Goal: Task Accomplishment & Management: Complete application form

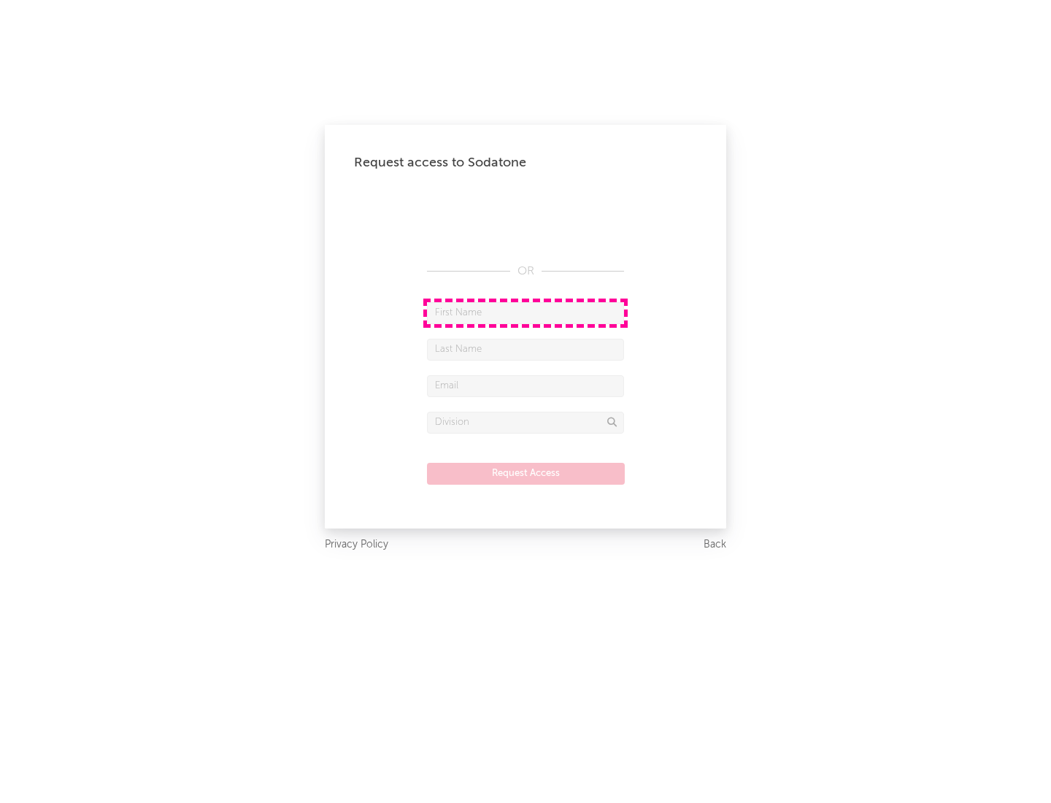
click at [525, 312] on input "text" at bounding box center [525, 313] width 197 height 22
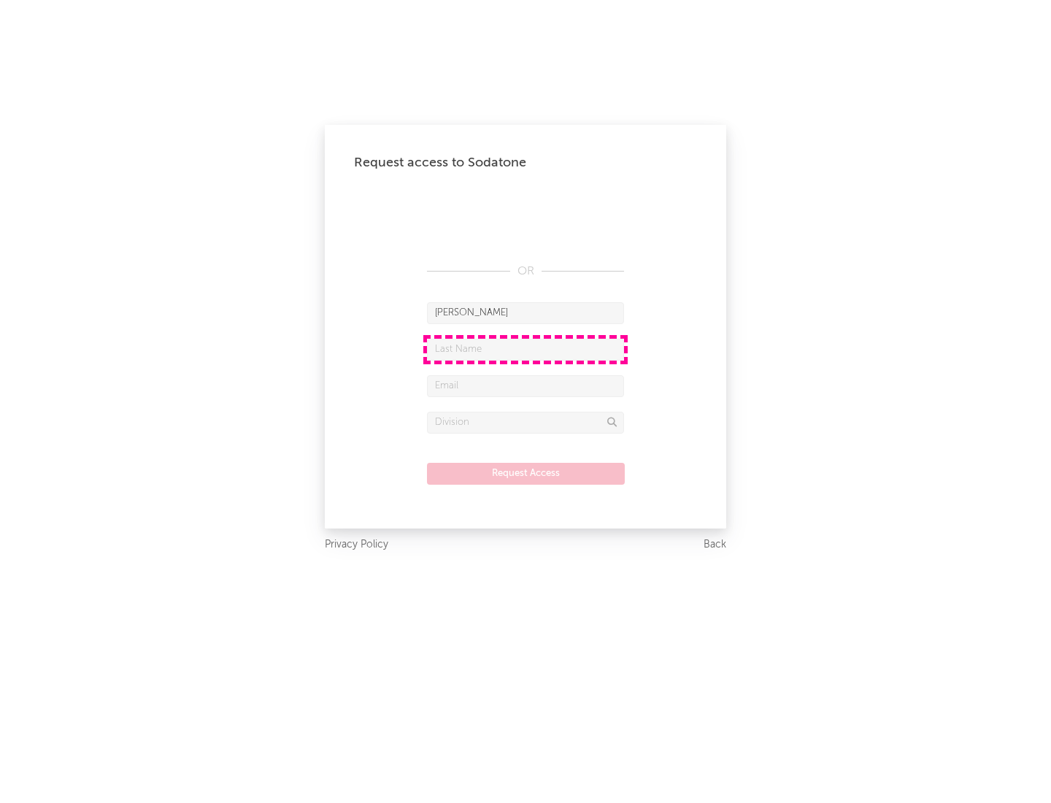
type input "[PERSON_NAME]"
click at [525, 349] on input "text" at bounding box center [525, 350] width 197 height 22
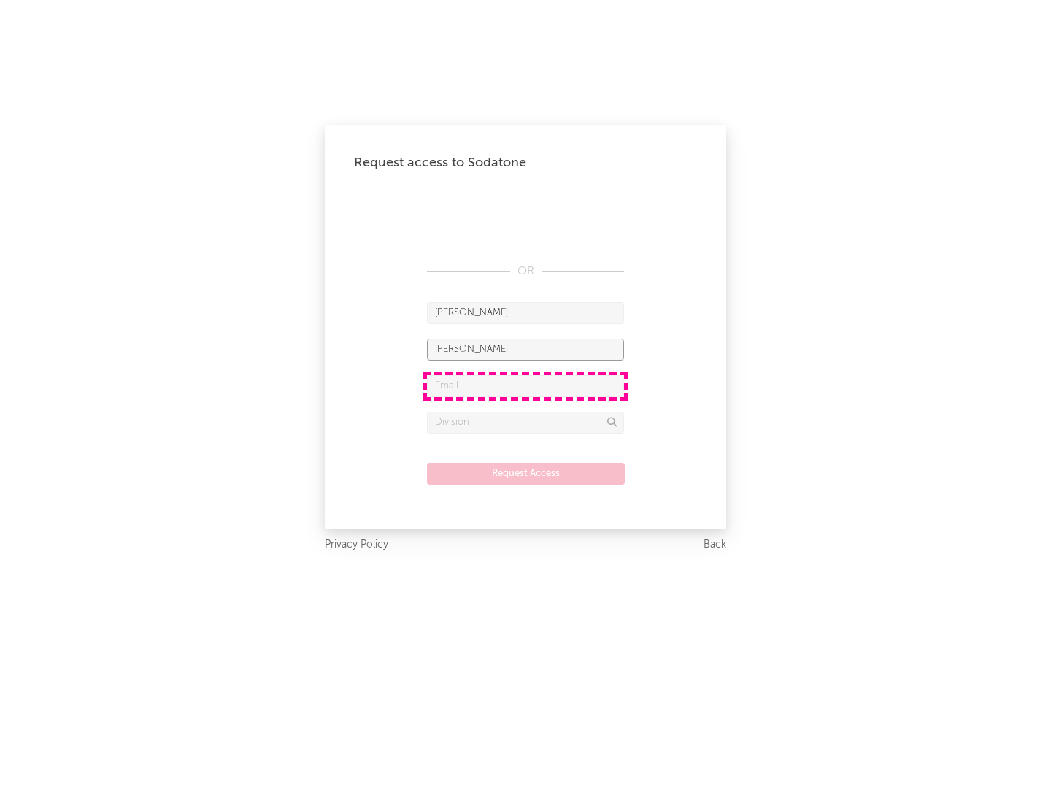
type input "[PERSON_NAME]"
click at [525, 385] on input "text" at bounding box center [525, 386] width 197 height 22
type input "[EMAIL_ADDRESS][DOMAIN_NAME]"
click at [525, 422] on input "text" at bounding box center [525, 422] width 197 height 22
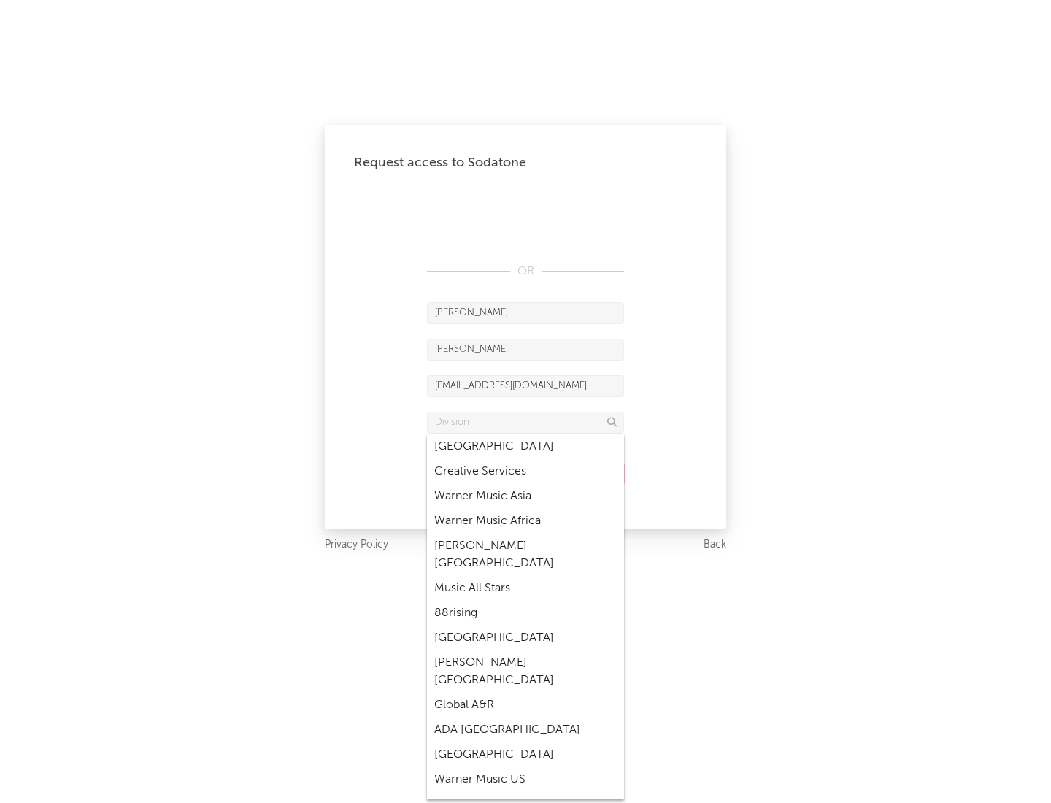
click at [525, 576] on div "Music All Stars" at bounding box center [525, 588] width 197 height 25
type input "Music All Stars"
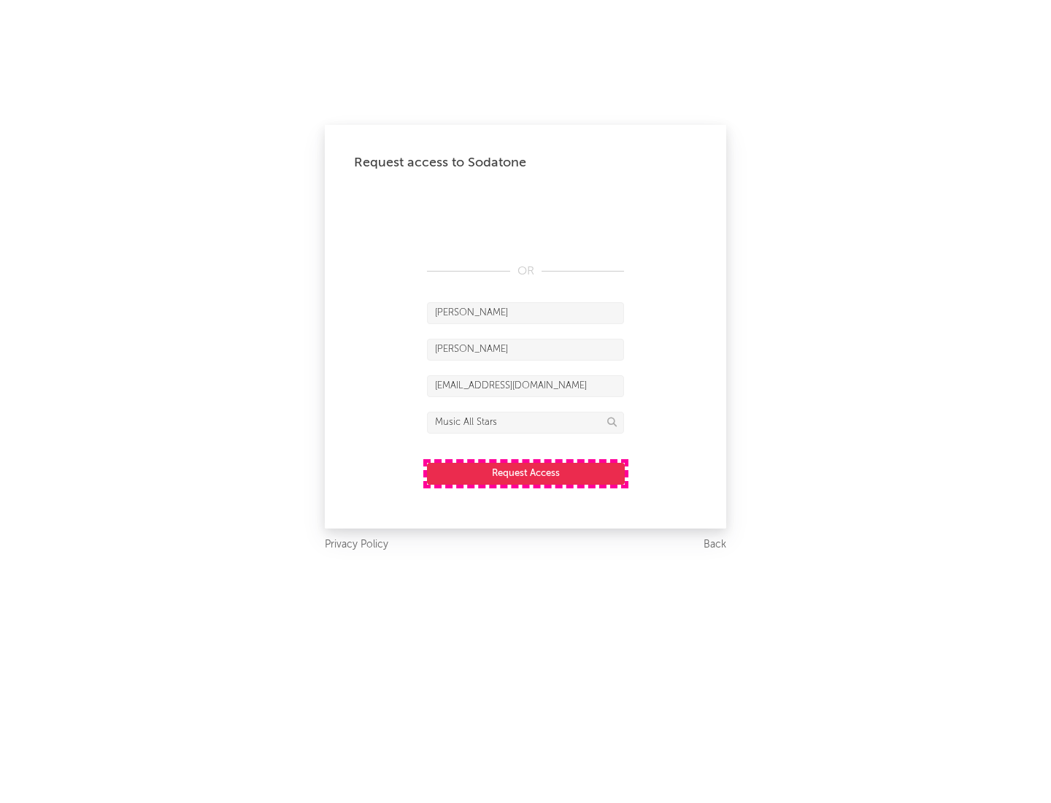
click at [525, 473] on button "Request Access" at bounding box center [526, 474] width 198 height 22
